Goal: Information Seeking & Learning: Learn about a topic

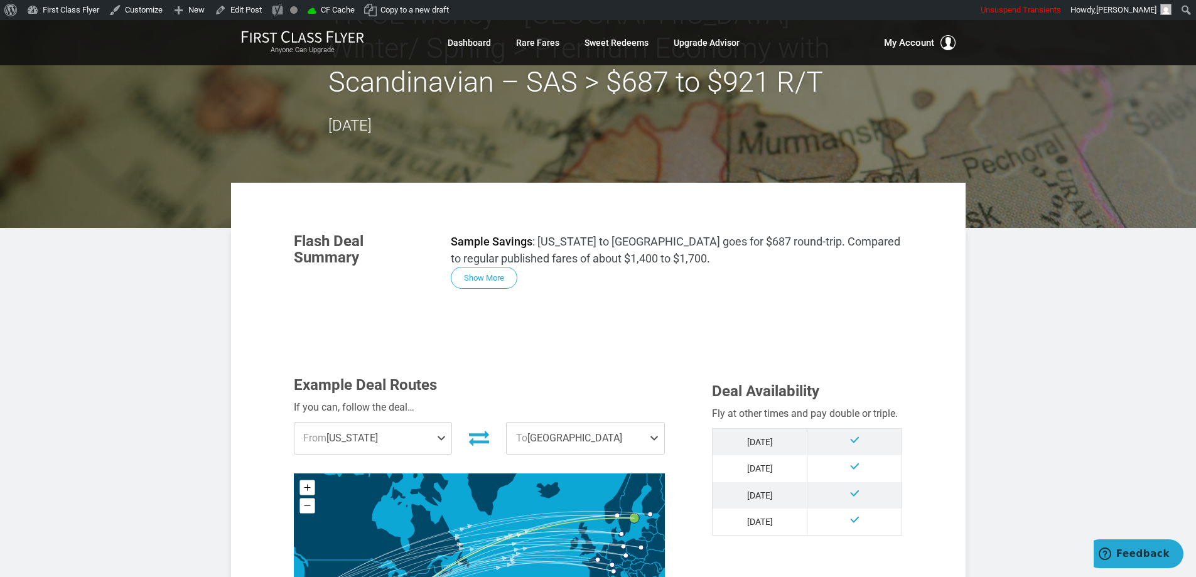
scroll to position [126, 0]
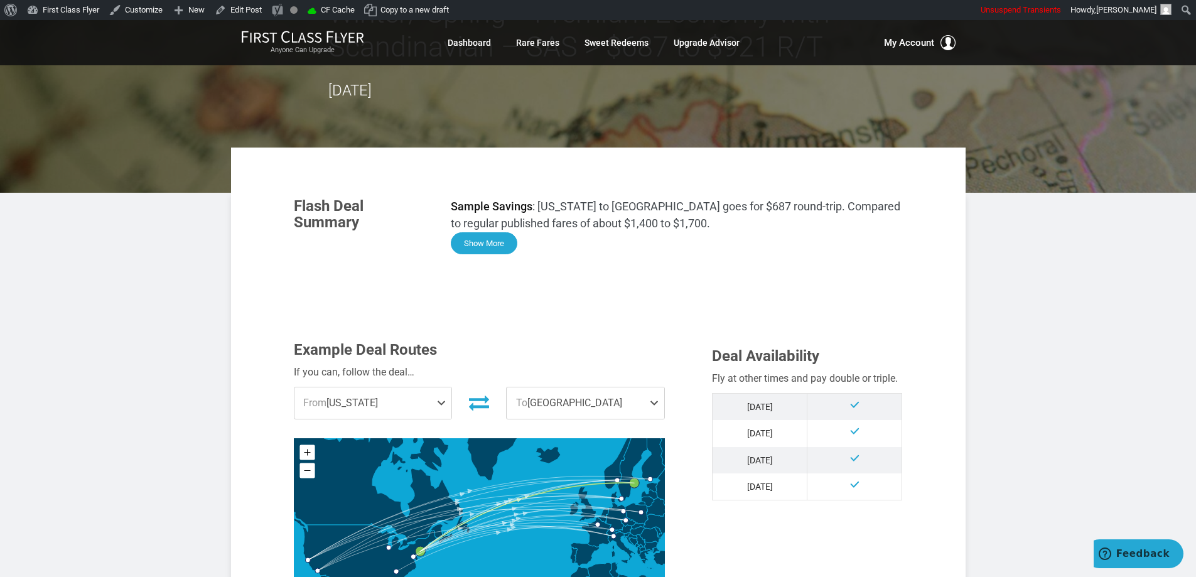
click at [492, 242] on button "Show More" at bounding box center [484, 243] width 67 height 22
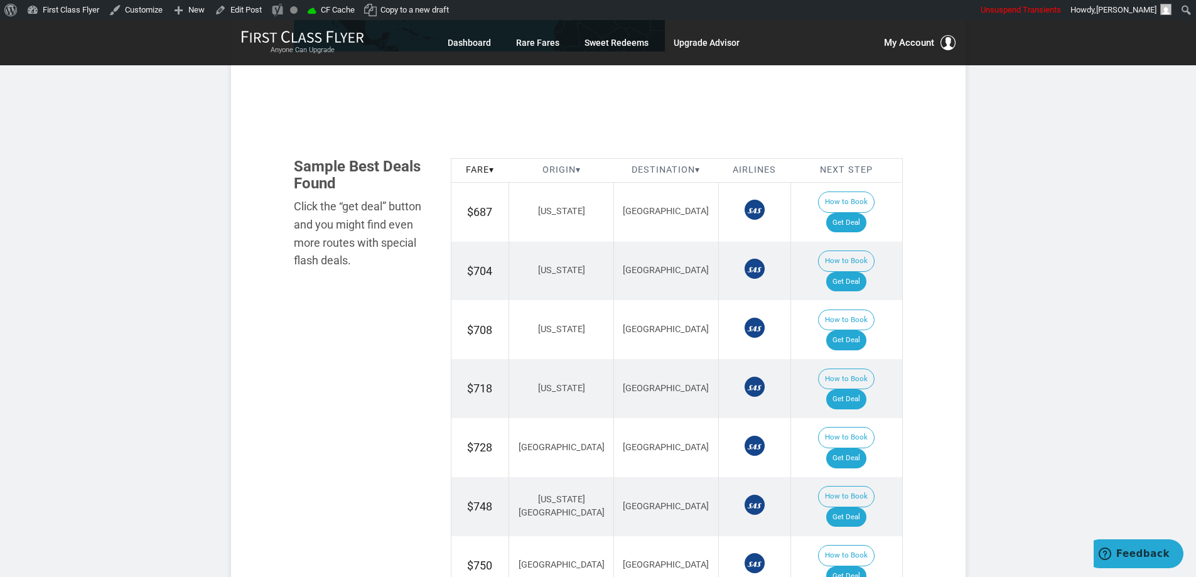
scroll to position [1319, 0]
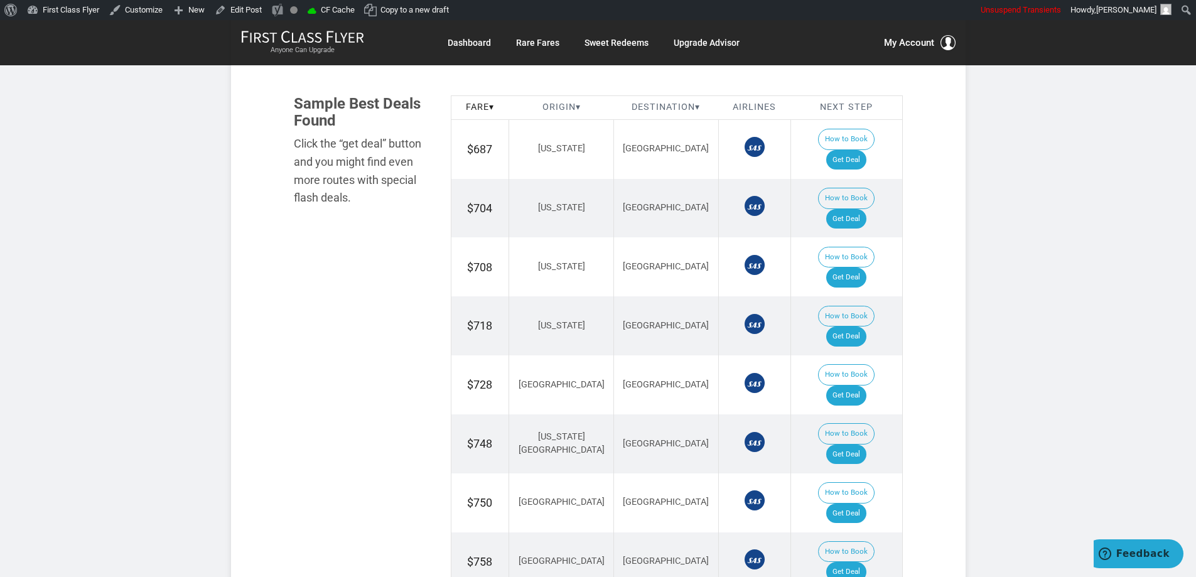
click at [932, 315] on section "Flash Deal Summary Sample Savings : [US_STATE] to [GEOGRAPHIC_DATA] goes for $6…" at bounding box center [598, 316] width 735 height 2723
click at [916, 220] on div "Flash Deal Summary Sample Savings : [US_STATE] to [GEOGRAPHIC_DATA] goes for $6…" at bounding box center [598, 334] width 653 height 2685
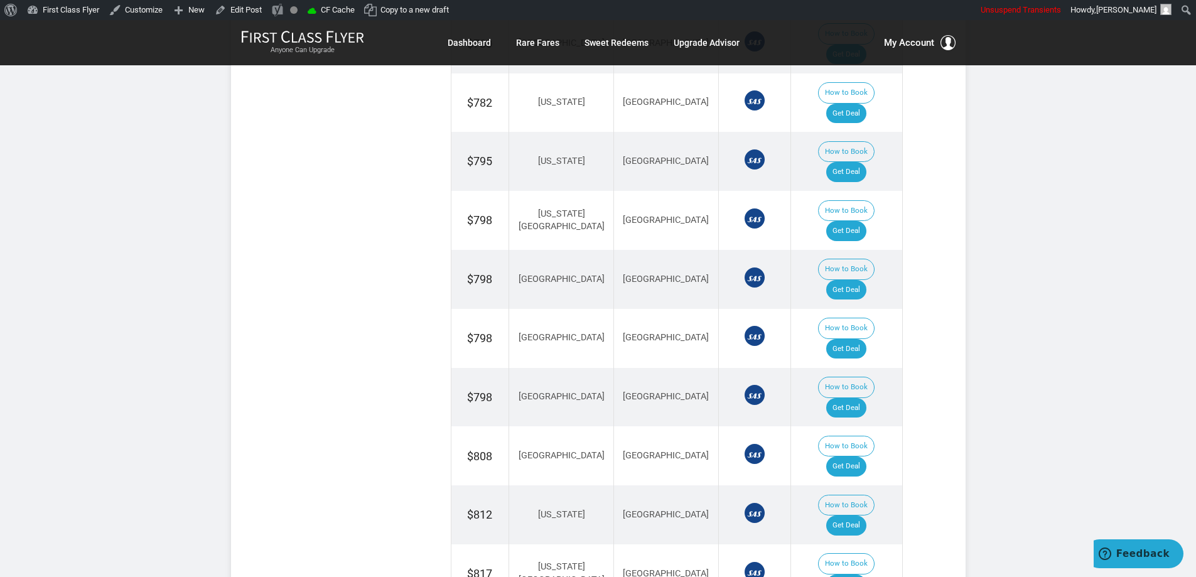
scroll to position [2135, 0]
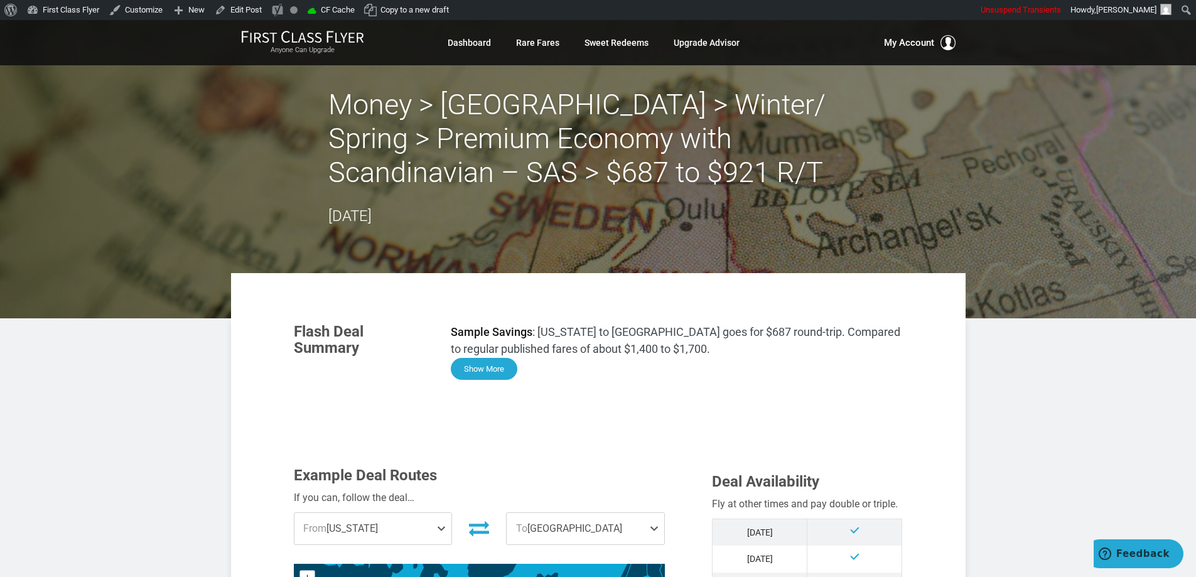
click at [482, 366] on button "Show More" at bounding box center [484, 369] width 67 height 22
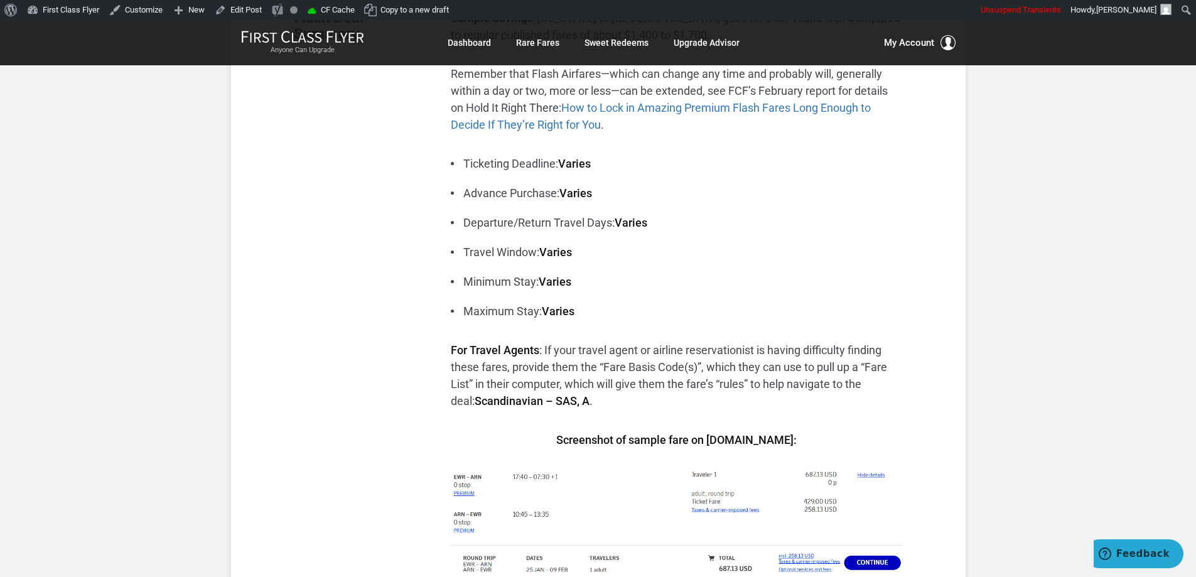
click at [905, 302] on div "Sample Savings : New York to Stockholm goes for $687 round-trip. Compared to re…" at bounding box center [676, 311] width 471 height 605
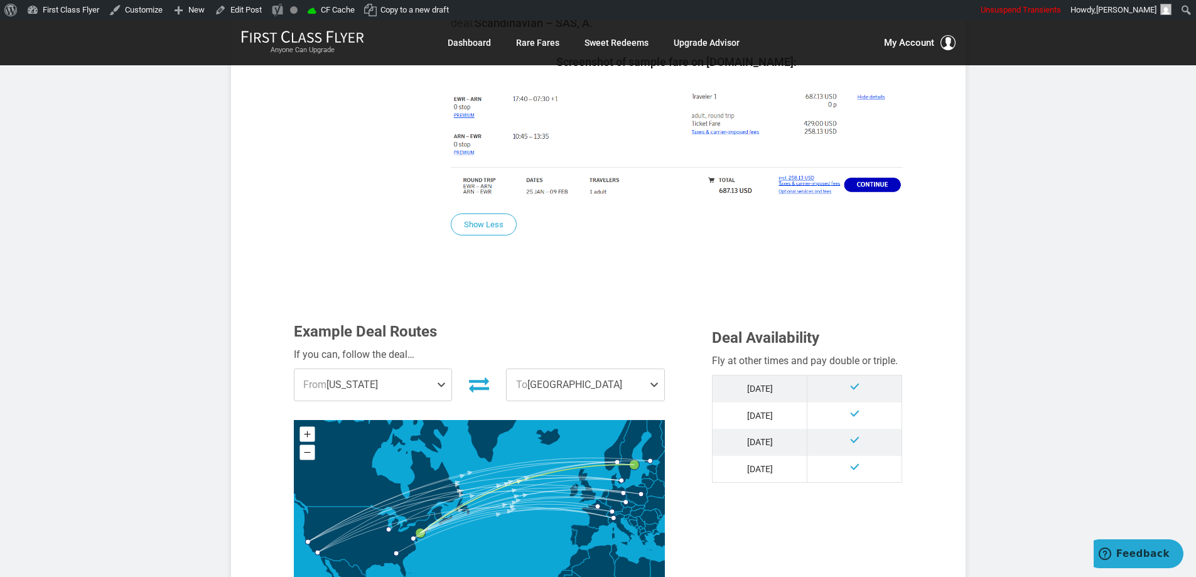
scroll to position [753, 0]
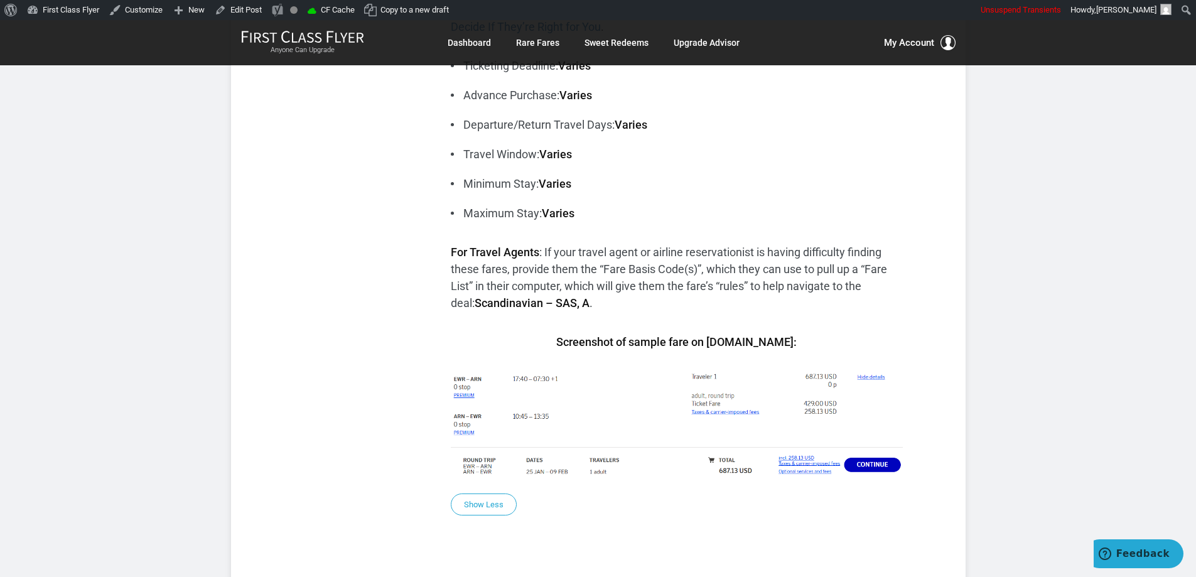
scroll to position [0, 0]
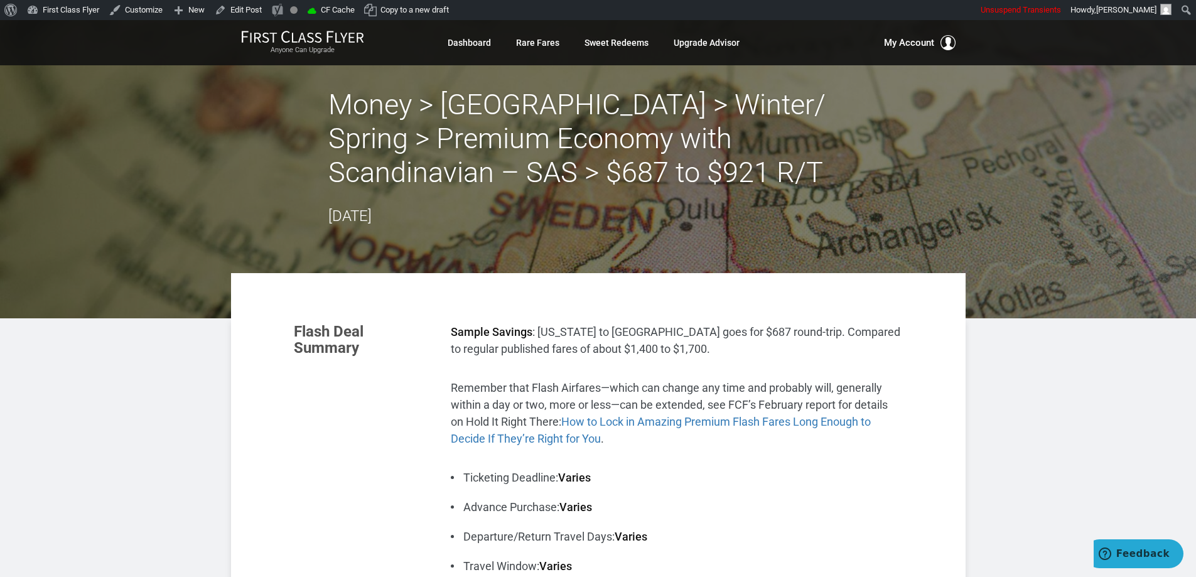
click at [875, 139] on div "Money > Europe > Winter/ Spring > Premium Economy with Scandinavian – SAS > $68…" at bounding box center [598, 158] width 735 height 140
click at [868, 128] on h2 "Money > Europe > Winter/ Spring > Premium Economy with Scandinavian – SAS > $68…" at bounding box center [598, 139] width 540 height 102
